Goal: Information Seeking & Learning: Learn about a topic

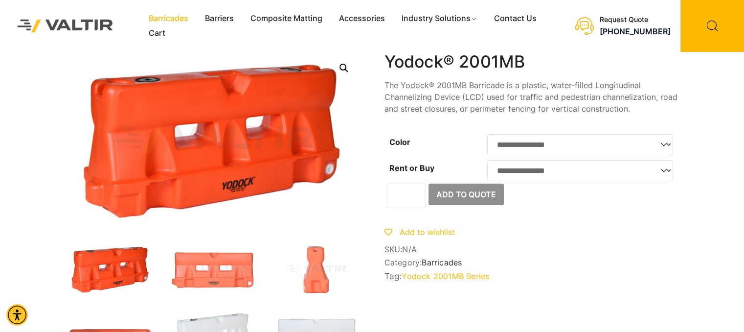
click at [176, 19] on link "Barricades" at bounding box center [168, 18] width 56 height 15
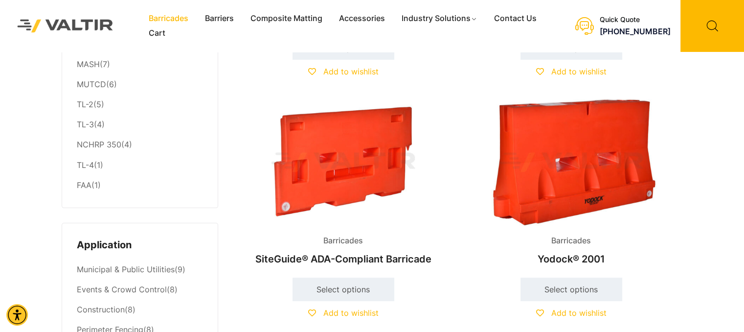
scroll to position [235, 0]
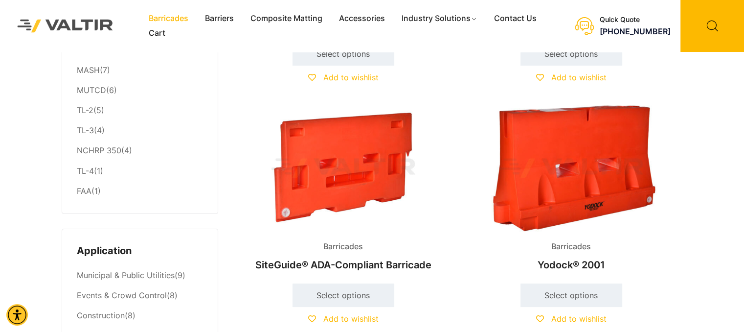
click at [549, 178] on img at bounding box center [571, 168] width 211 height 127
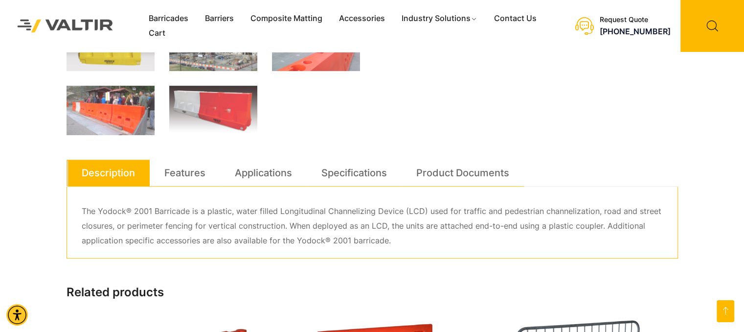
scroll to position [443, 0]
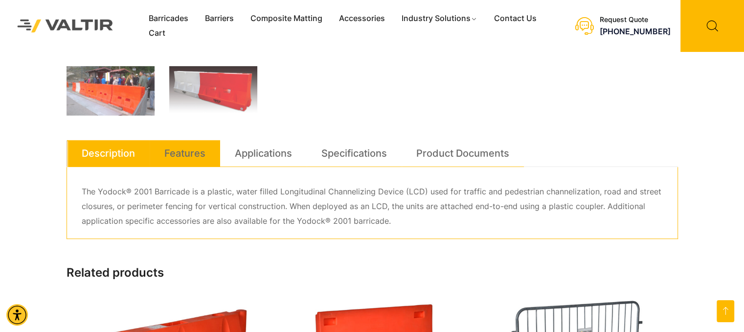
click at [192, 158] on link "Features" at bounding box center [184, 153] width 41 height 26
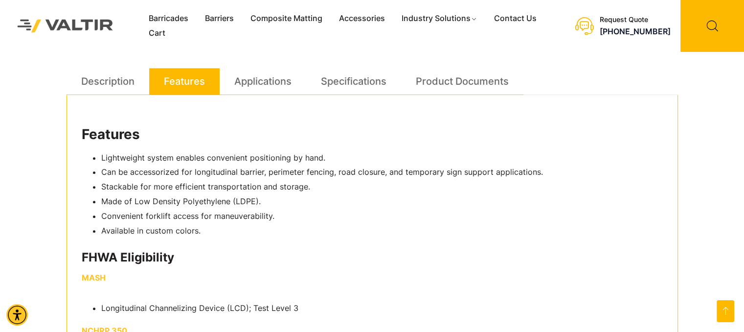
scroll to position [495, 0]
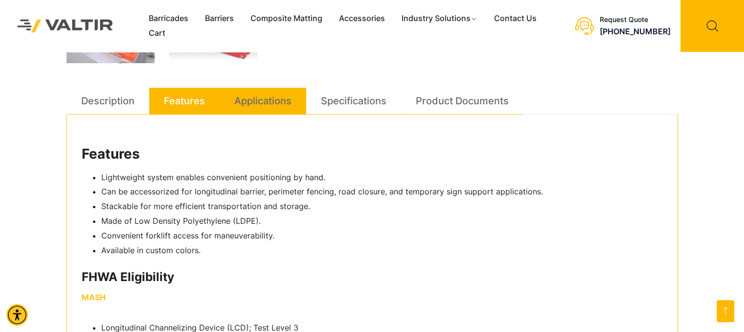
click at [276, 102] on link "Applications" at bounding box center [262, 101] width 57 height 26
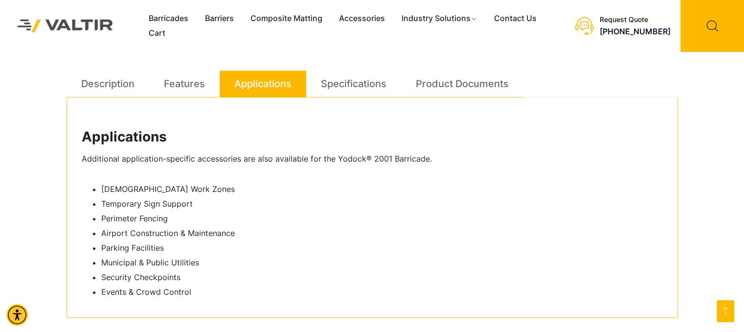
scroll to position [518, 0]
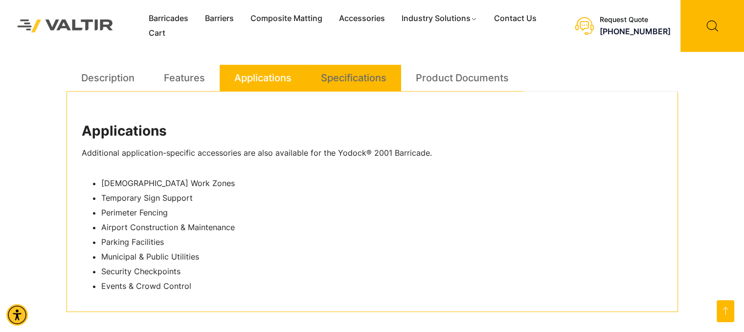
click at [351, 79] on link "Specifications" at bounding box center [354, 78] width 66 height 26
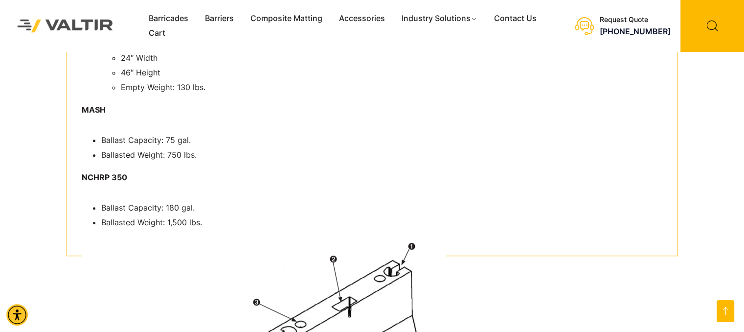
scroll to position [636, 0]
